Goal: Information Seeking & Learning: Learn about a topic

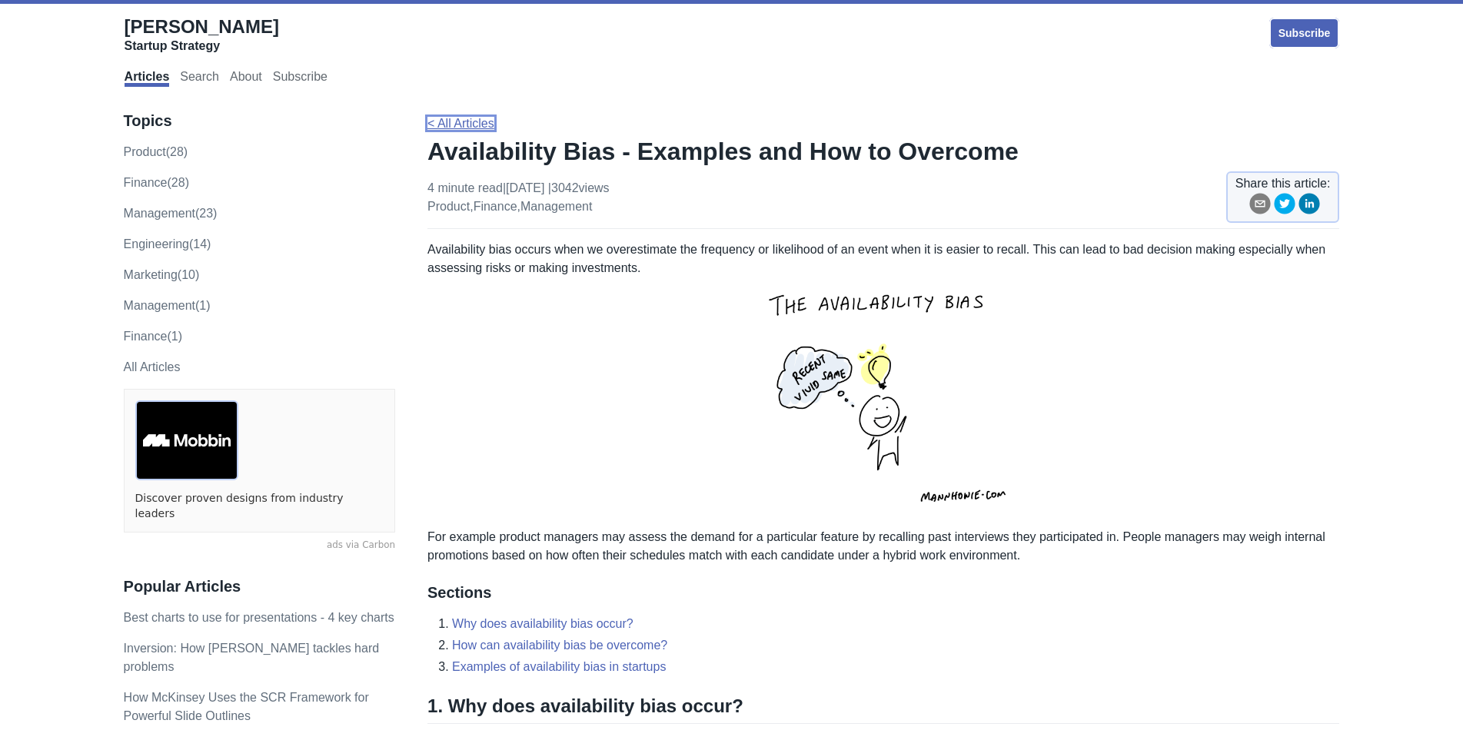
click at [469, 117] on link "< All Articles" at bounding box center [460, 123] width 67 height 13
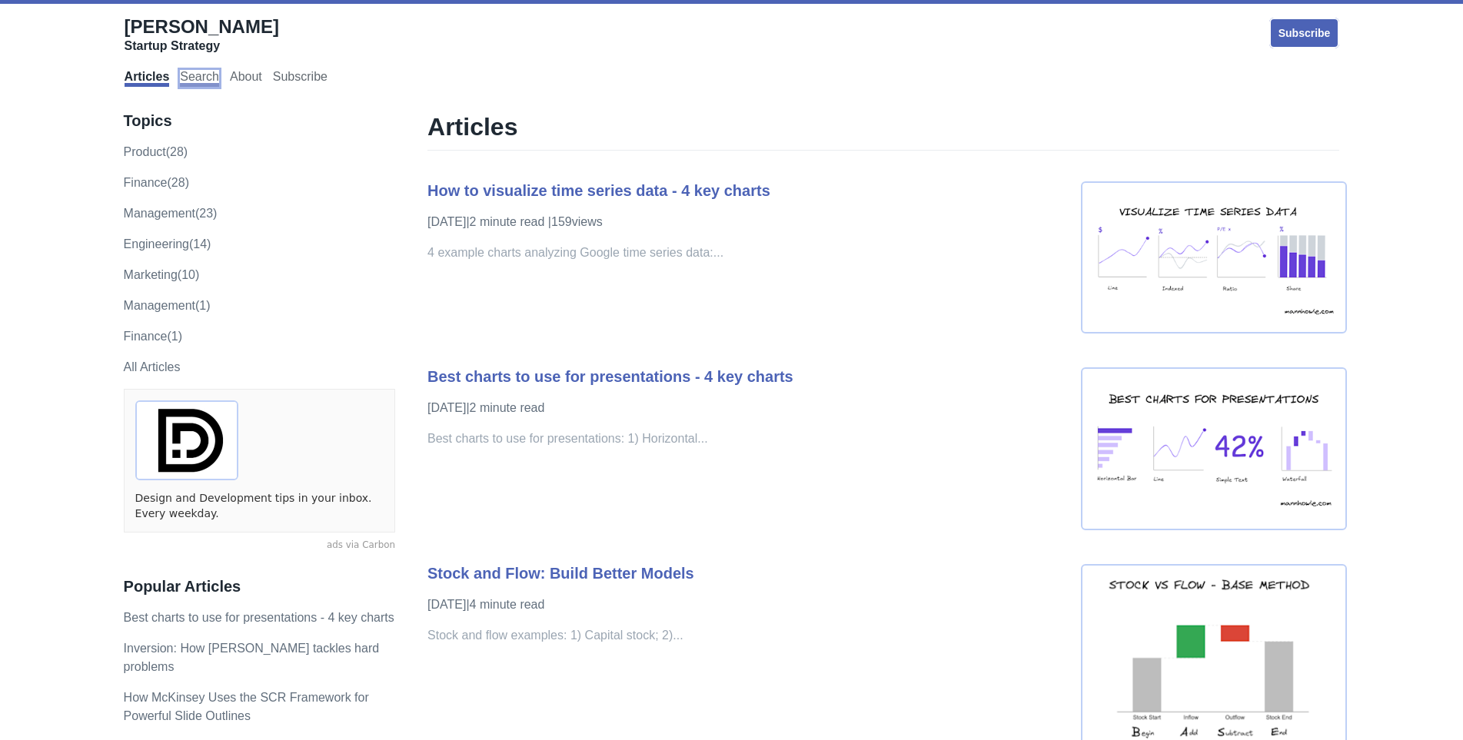
click at [197, 78] on link "Search" at bounding box center [199, 78] width 39 height 17
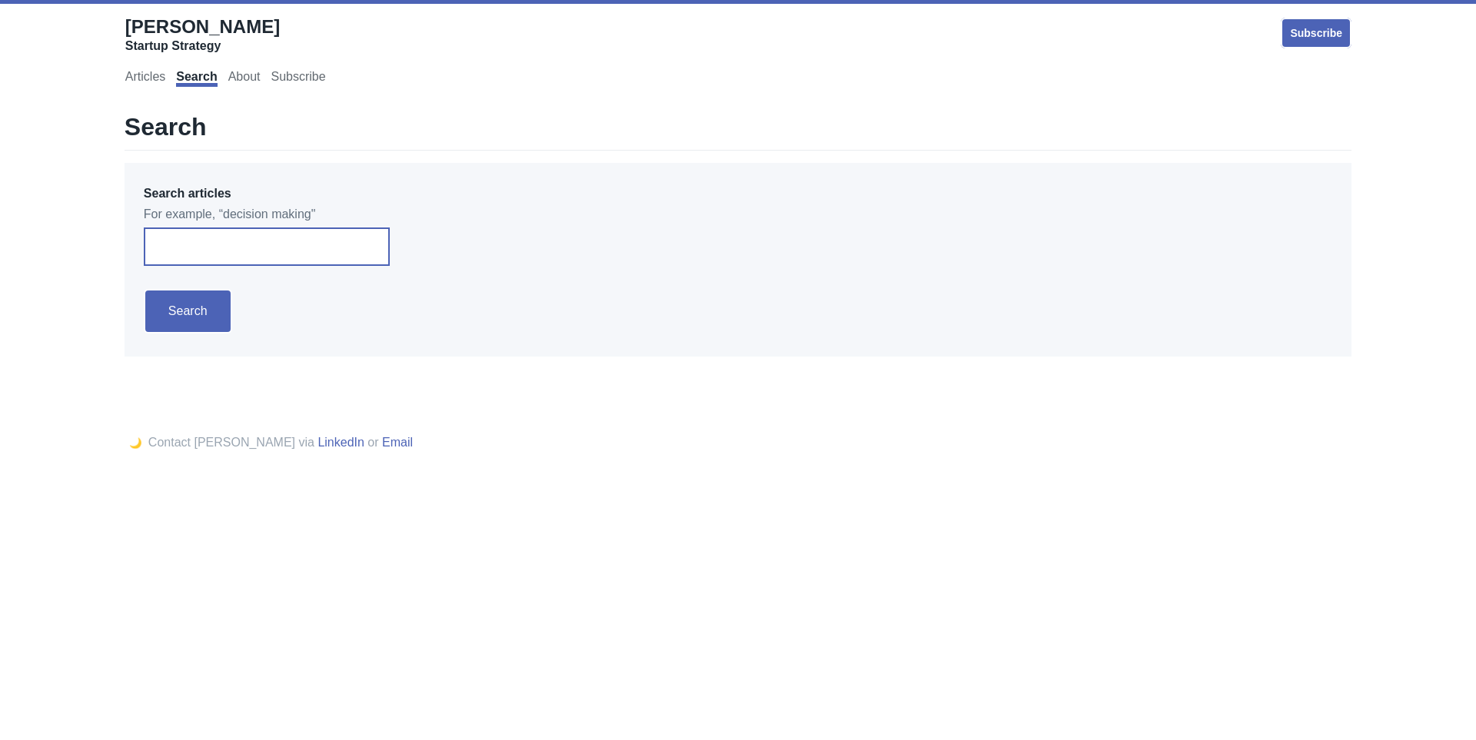
click at [262, 246] on input "Search articles" at bounding box center [267, 246] width 246 height 38
type input "bias"
click at [144, 289] on input "Search" at bounding box center [188, 311] width 88 height 45
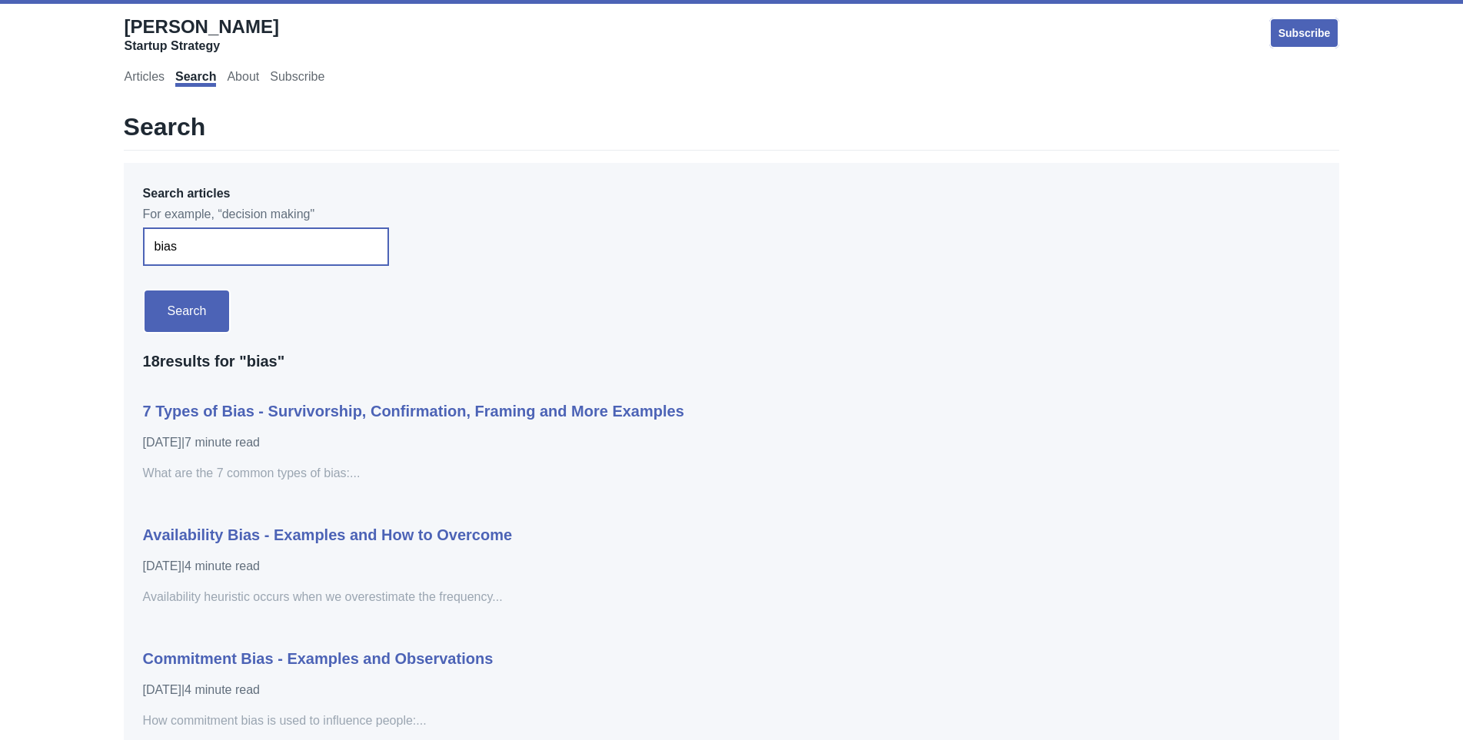
scroll to position [130, 0]
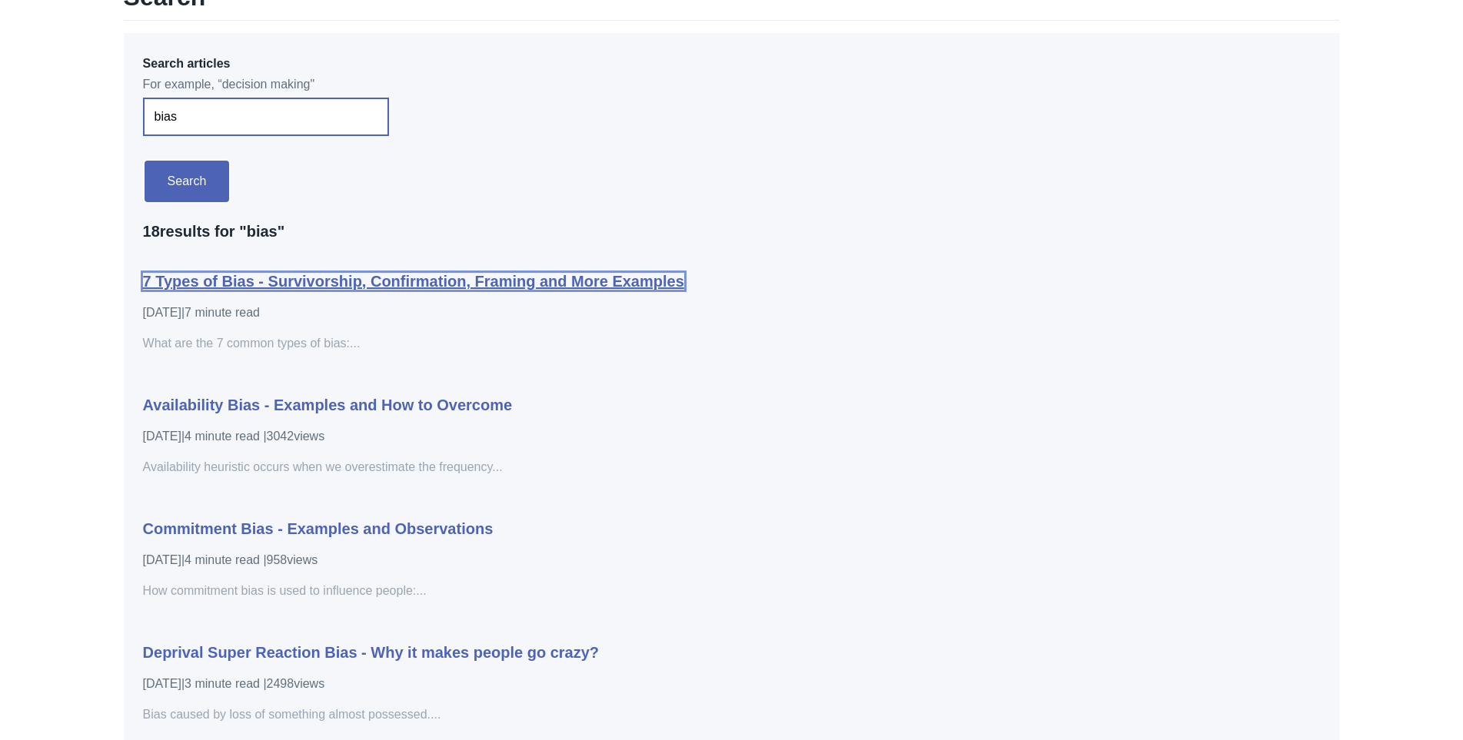
click at [259, 276] on link "7 Types of Bias - Survivorship, Confirmation, Framing and More Examples" at bounding box center [413, 281] width 541 height 17
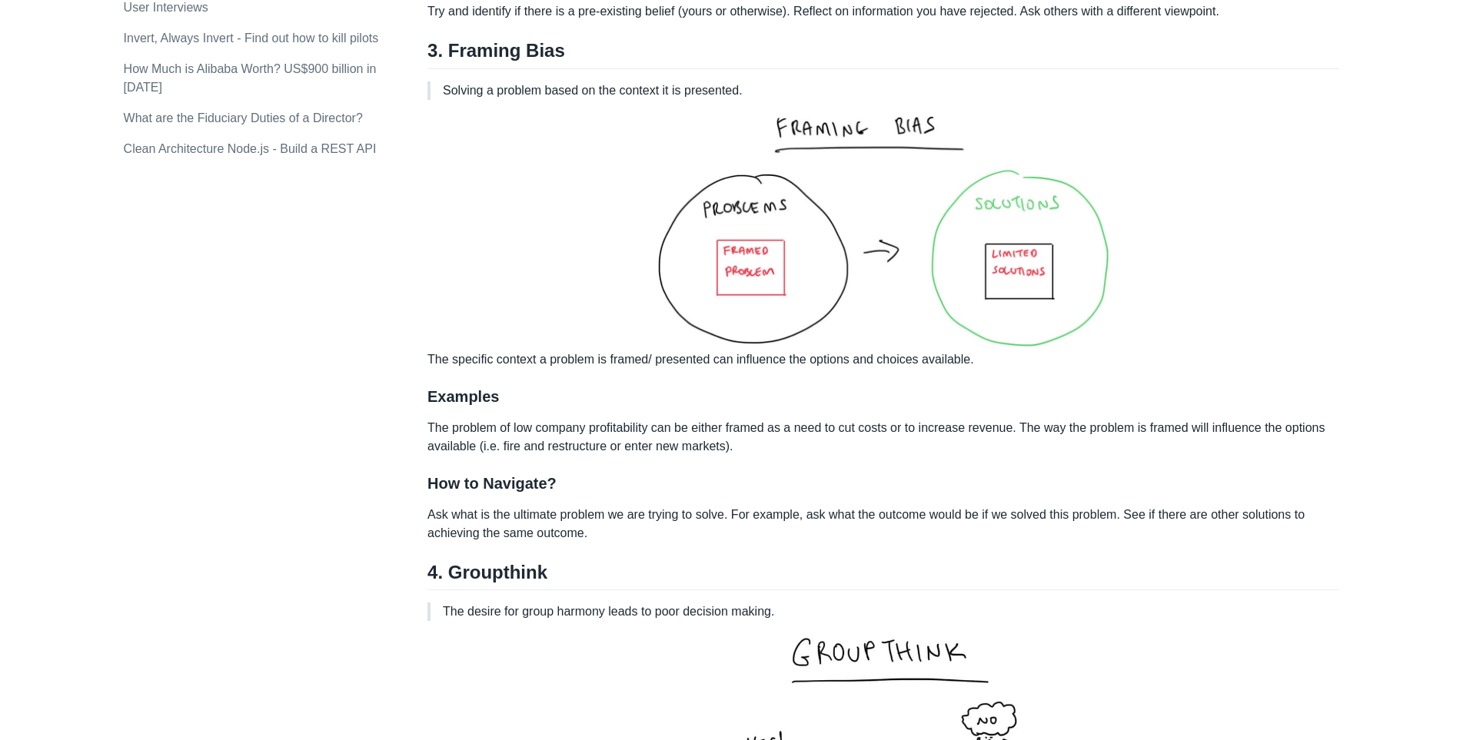
scroll to position [1608, 0]
